Goal: Information Seeking & Learning: Learn about a topic

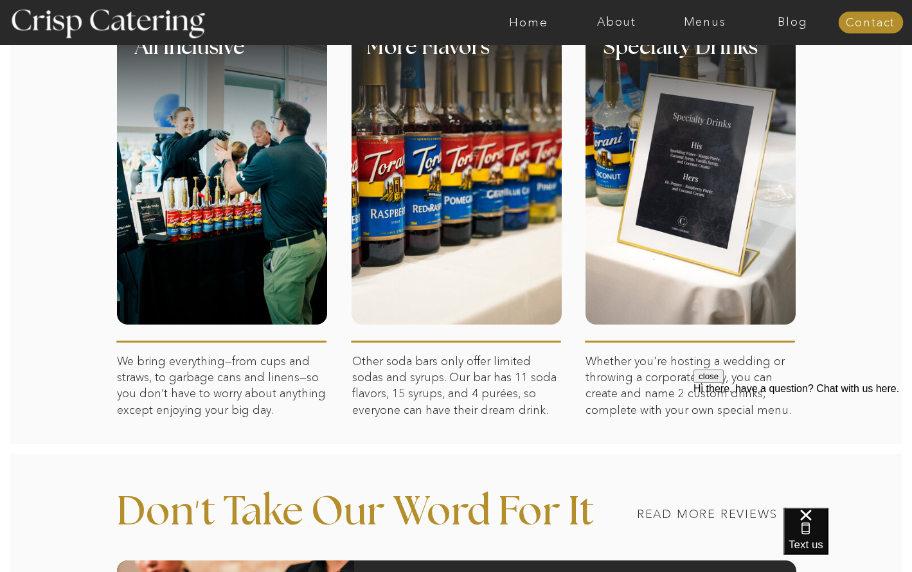
scroll to position [621, 0]
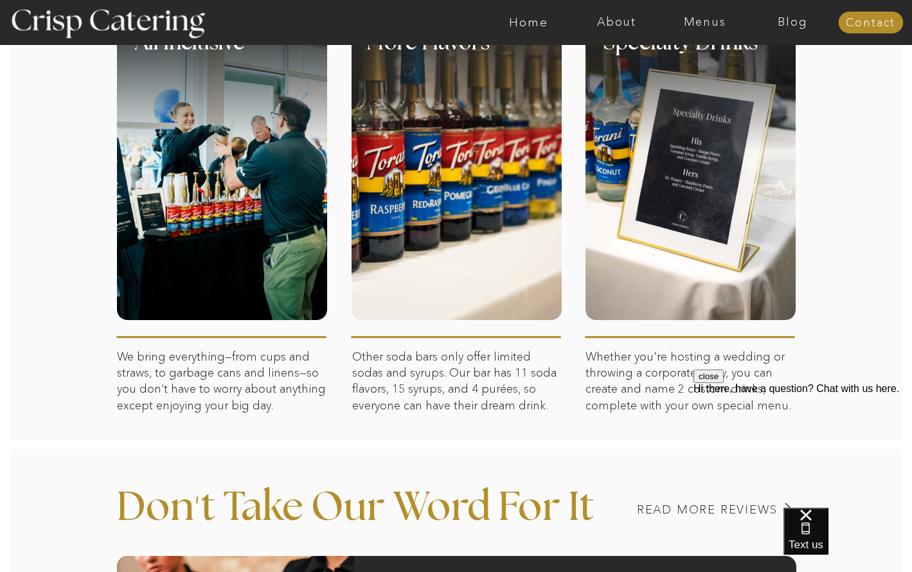
click at [649, 201] on div at bounding box center [691, 168] width 210 height 303
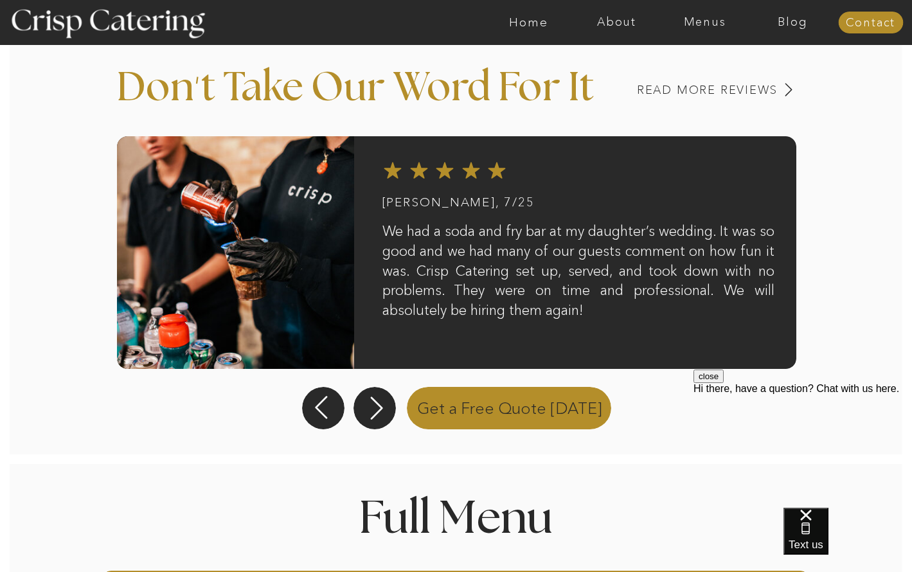
scroll to position [1042, 0]
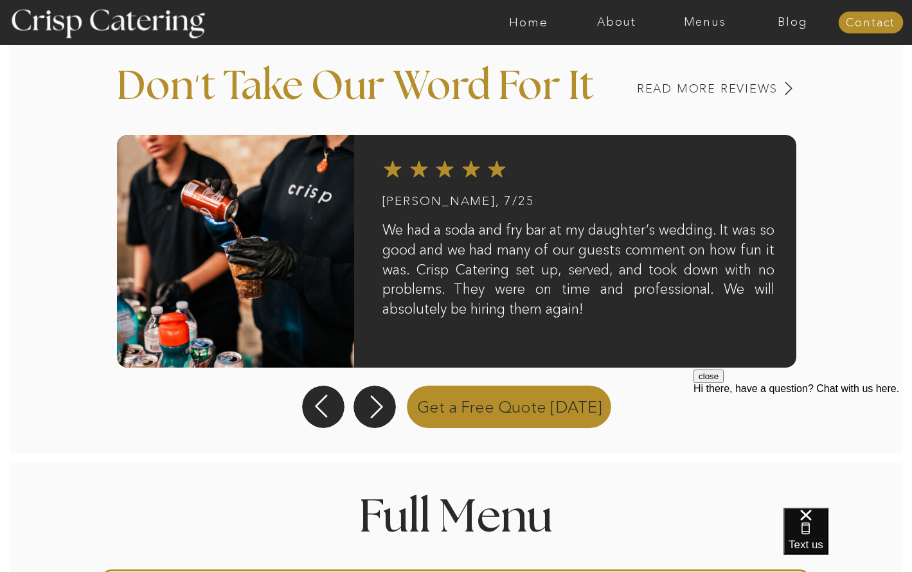
click at [455, 417] on p "Get a Free Quote Today" at bounding box center [510, 405] width 217 height 45
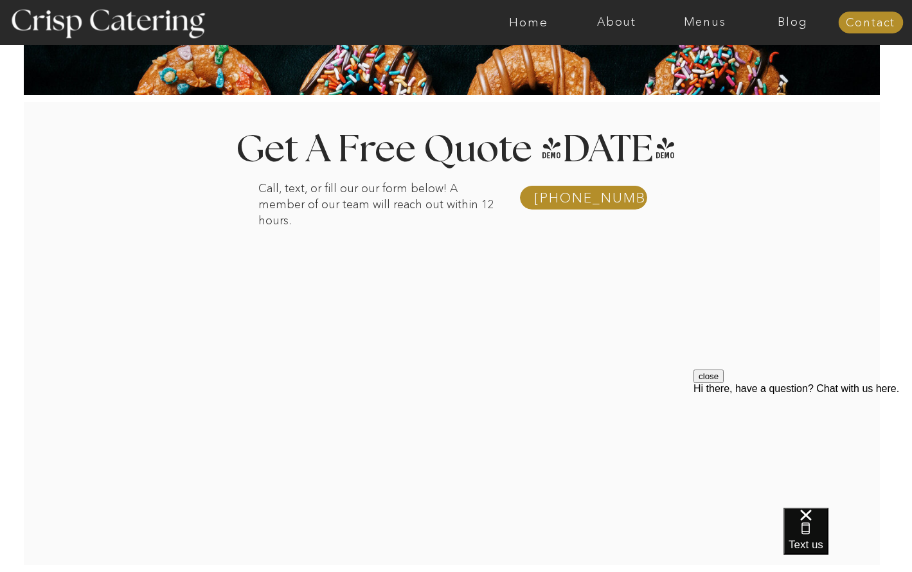
scroll to position [145, 0]
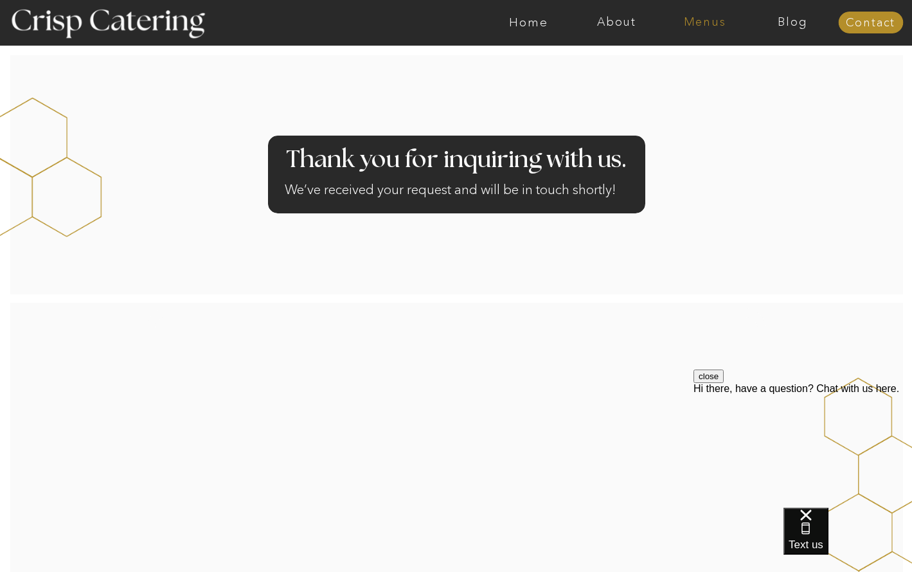
click at [703, 17] on nav "Menus" at bounding box center [705, 22] width 88 height 13
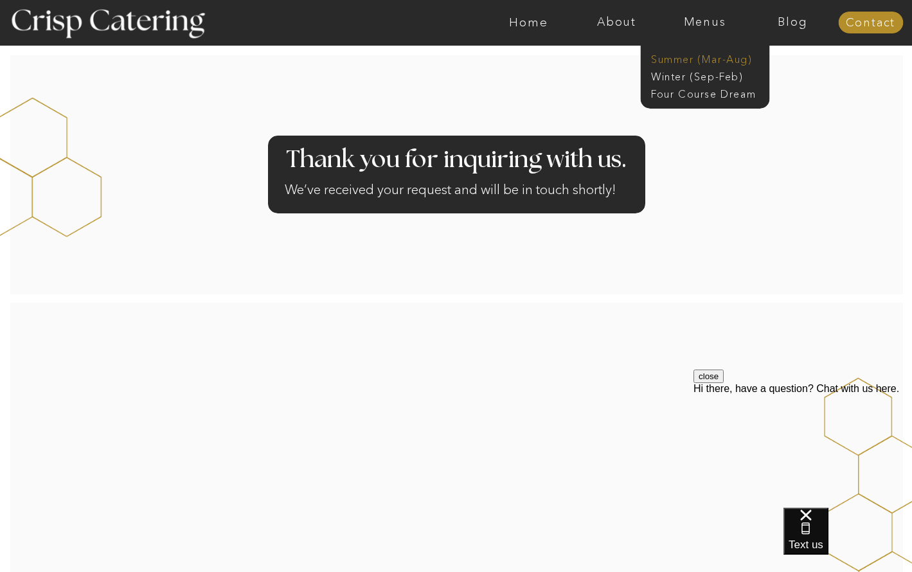
click at [703, 59] on nav "Summer (Mar-Aug)" at bounding box center [708, 58] width 115 height 12
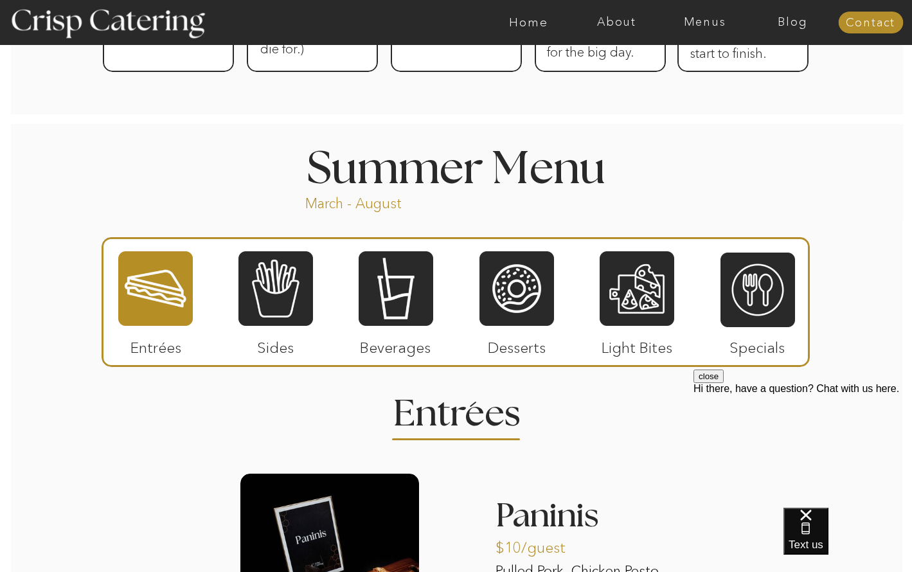
scroll to position [980, 0]
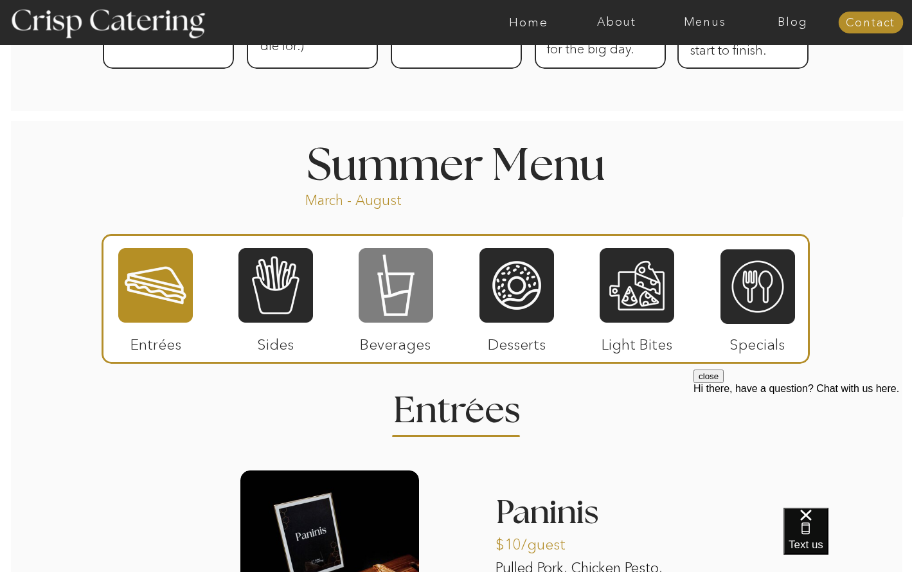
click at [376, 283] on div at bounding box center [396, 285] width 75 height 77
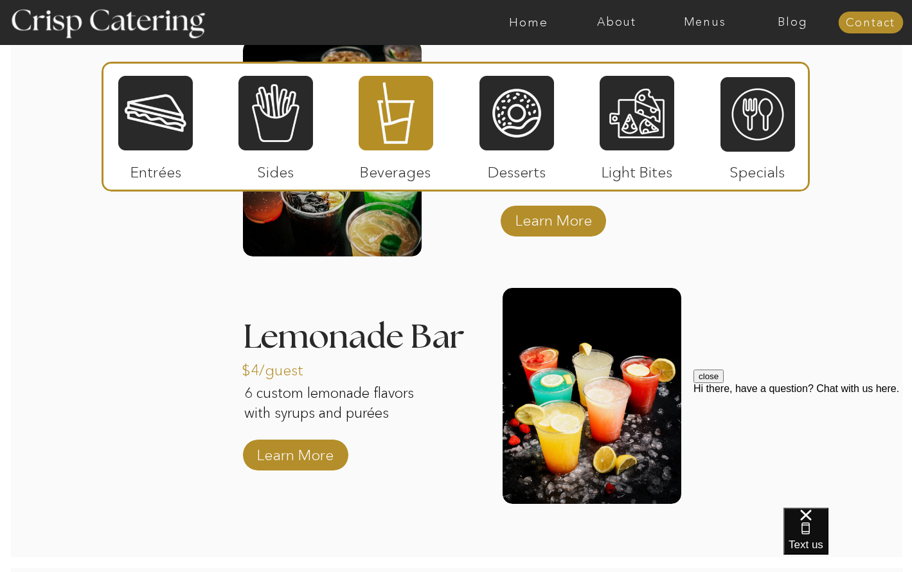
scroll to position [1422, 0]
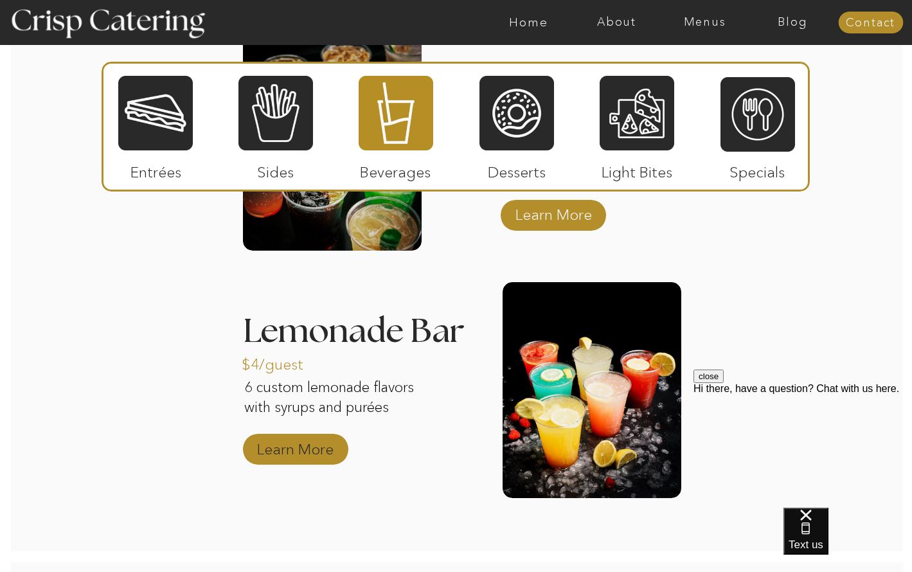
click at [282, 448] on p "Learn More" at bounding box center [296, 446] width 86 height 37
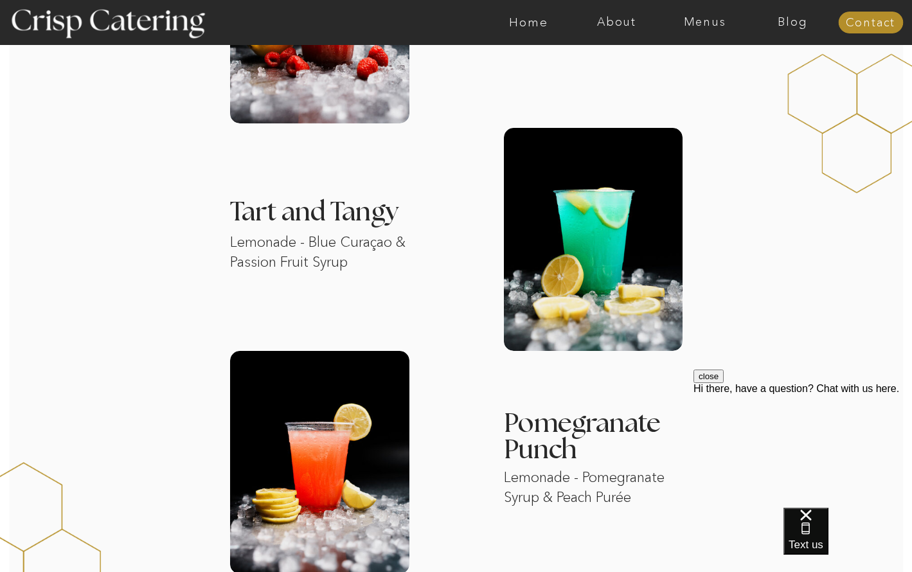
scroll to position [1020, 0]
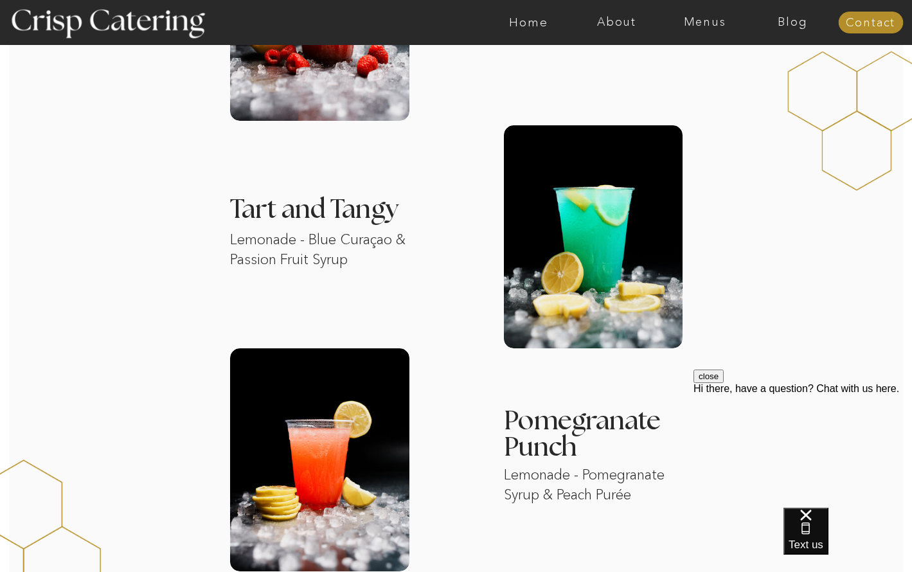
click at [869, 32] on div at bounding box center [870, 23] width 65 height 22
click at [852, 14] on div at bounding box center [870, 23] width 65 height 22
click at [855, 21] on nav "Contact" at bounding box center [870, 23] width 65 height 13
